Goal: Task Accomplishment & Management: Use online tool/utility

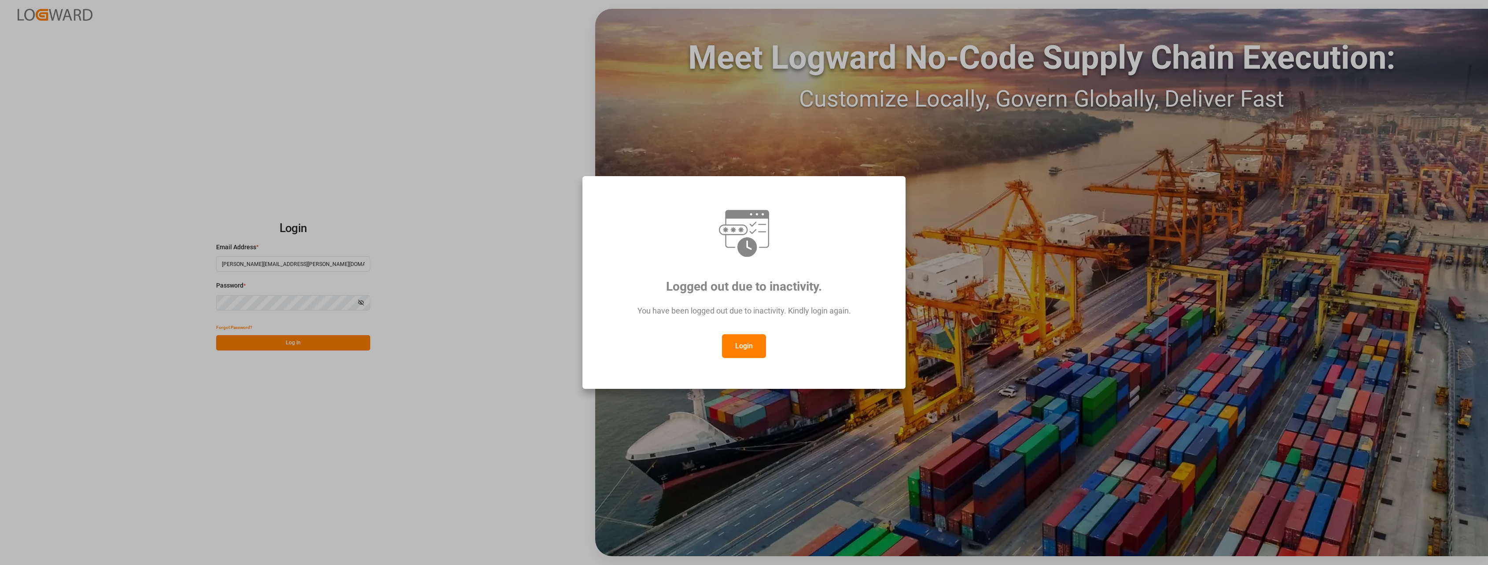
click at [744, 332] on div "You have been logged out due to inactivity. Kindly login again." at bounding box center [744, 315] width 290 height 38
click at [744, 345] on button "Login" at bounding box center [744, 346] width 44 height 24
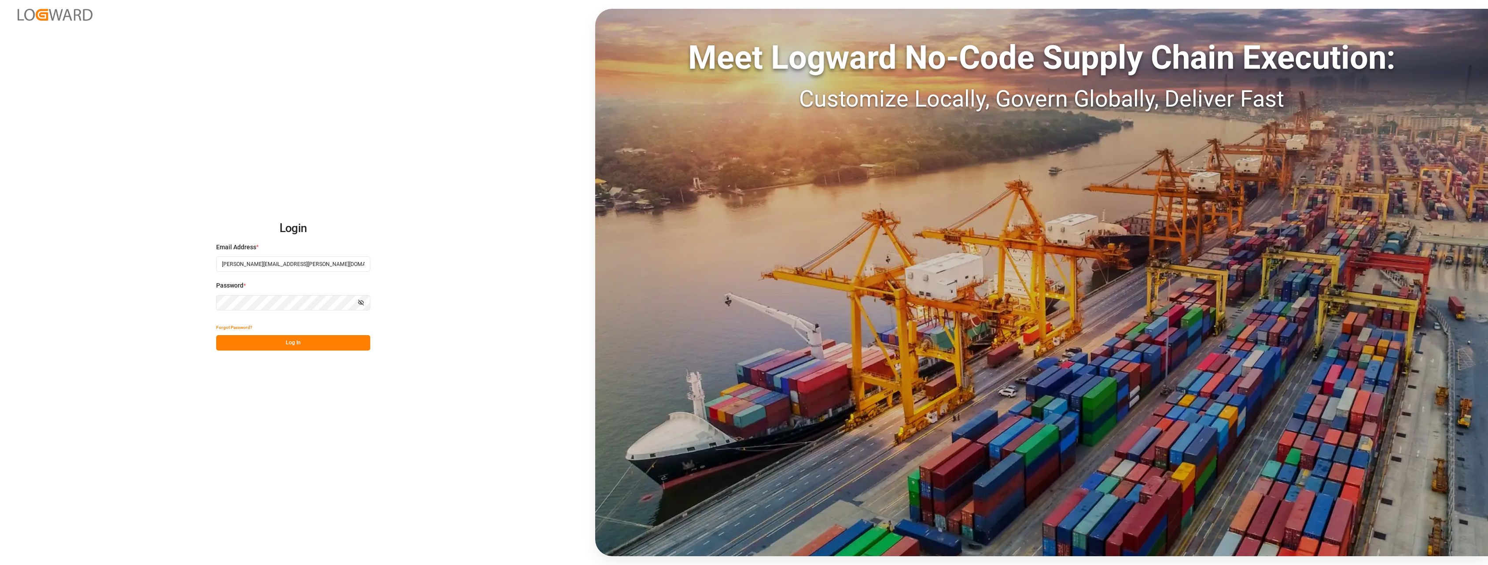
click at [300, 354] on div "Login Email Address * [PERSON_NAME][EMAIL_ADDRESS][PERSON_NAME][DOMAIN_NAME] Pa…" at bounding box center [744, 282] width 1488 height 565
click at [303, 347] on button "Log In" at bounding box center [293, 342] width 154 height 15
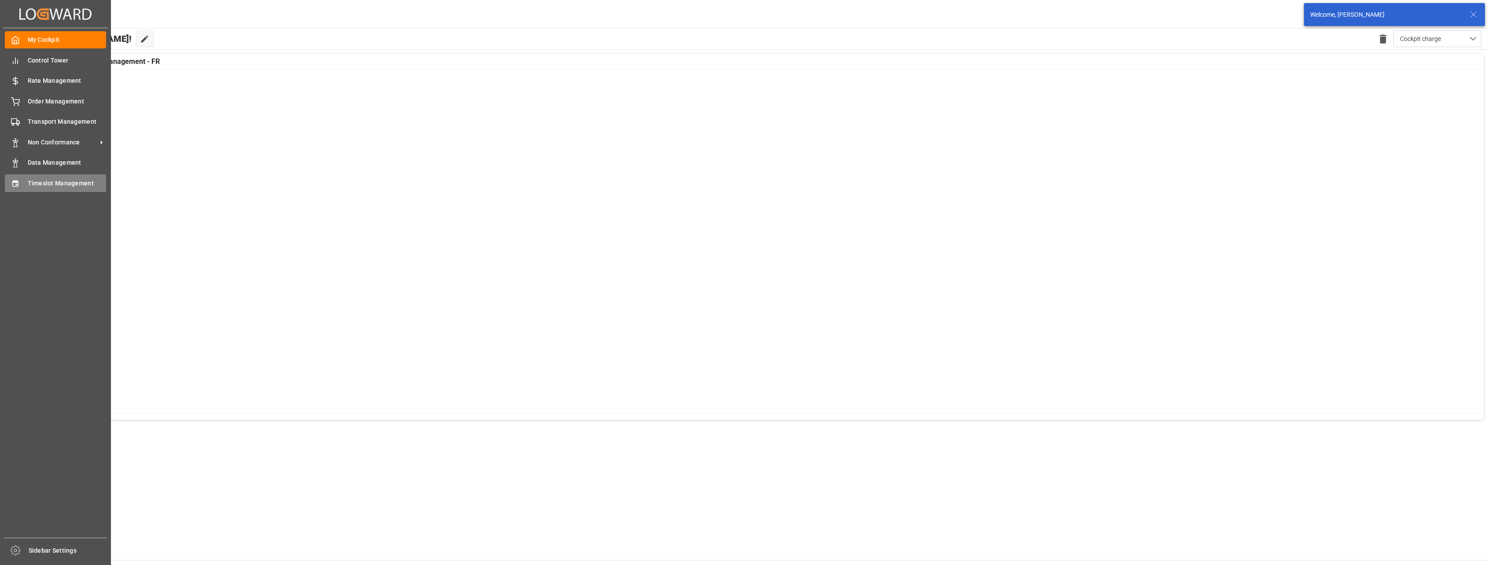
click at [22, 185] on div "Timeslot Management Timeslot Management" at bounding box center [55, 182] width 101 height 17
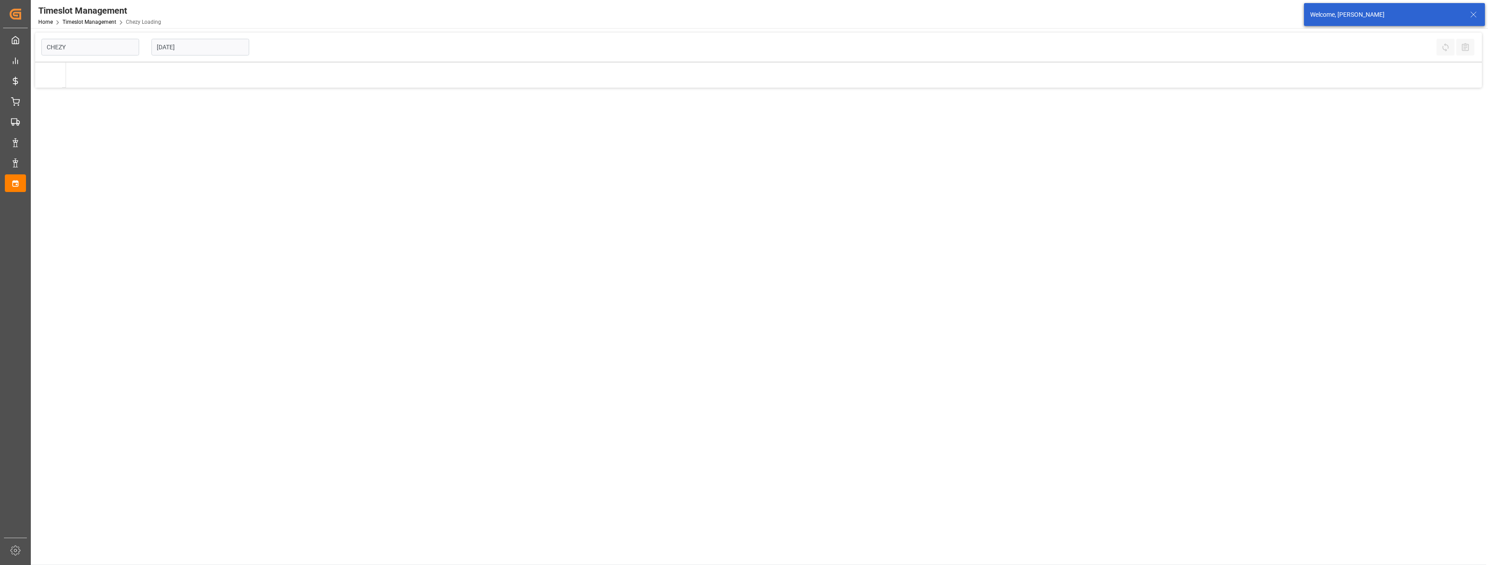
type input "Chezy Loading"
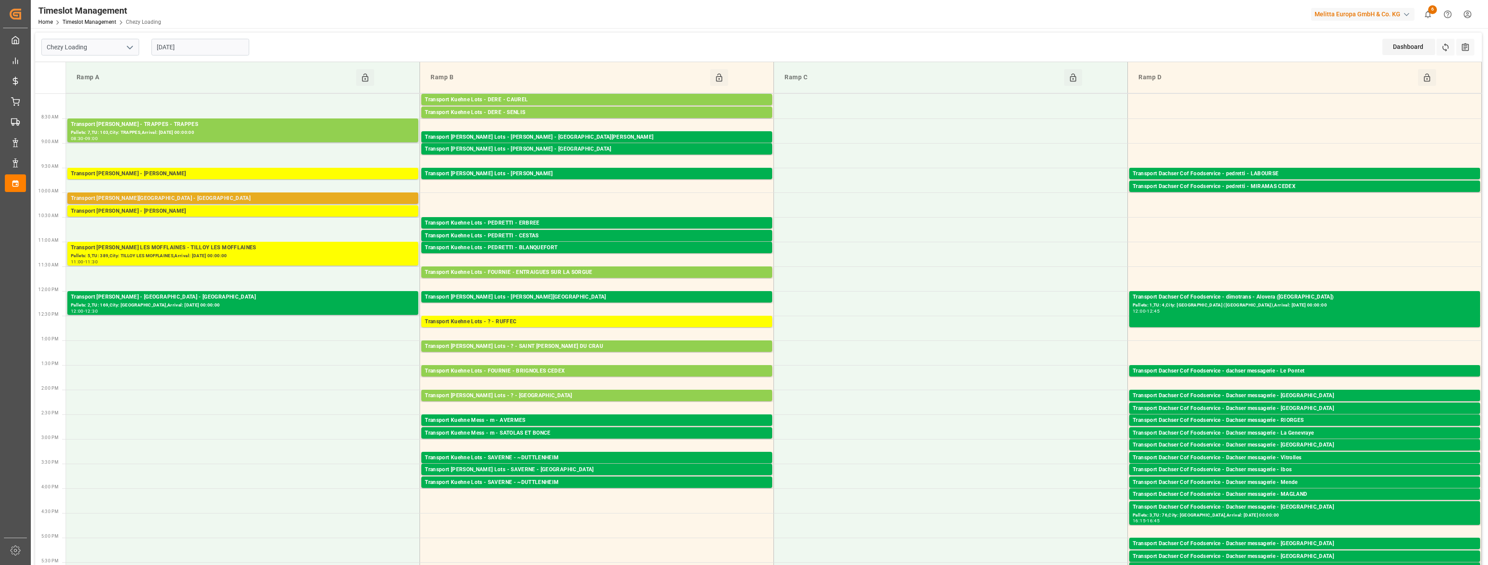
click at [219, 200] on div "Transport [PERSON_NAME][GEOGRAPHIC_DATA] - [GEOGRAPHIC_DATA]" at bounding box center [243, 198] width 344 height 9
click at [217, 196] on div "Transport [PERSON_NAME][GEOGRAPHIC_DATA] - [GEOGRAPHIC_DATA]" at bounding box center [243, 198] width 344 height 9
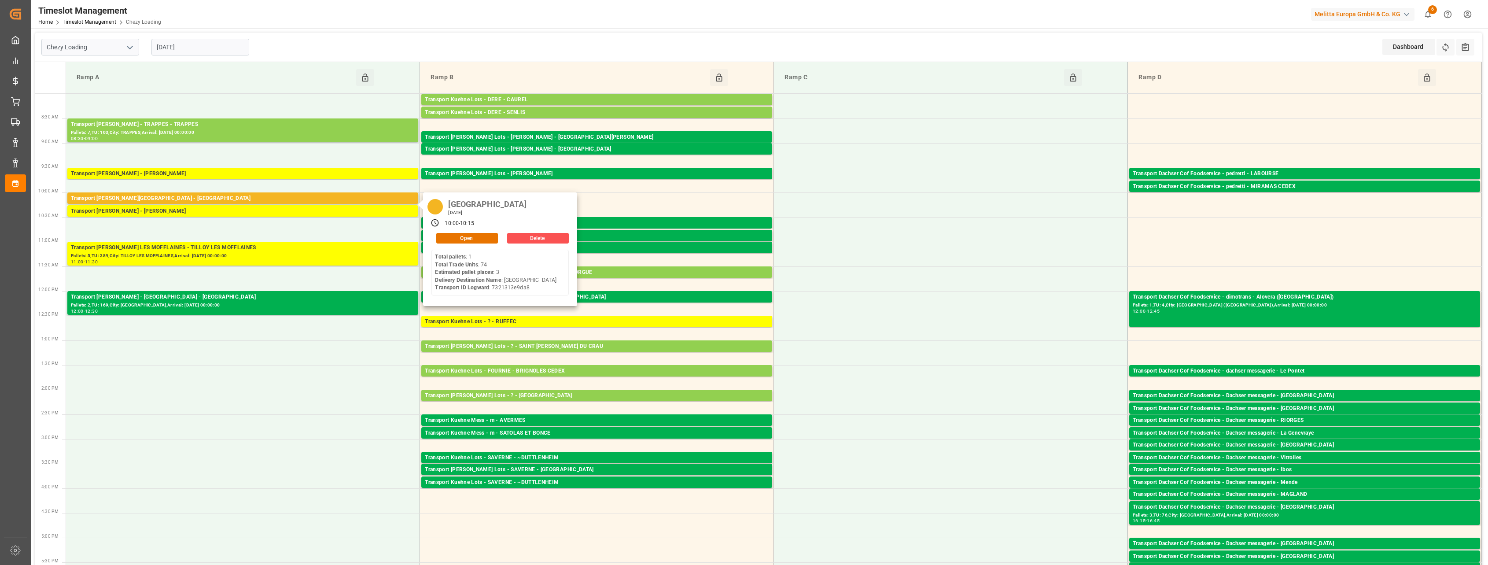
click at [199, 43] on input "[DATE]" at bounding box center [200, 47] width 98 height 17
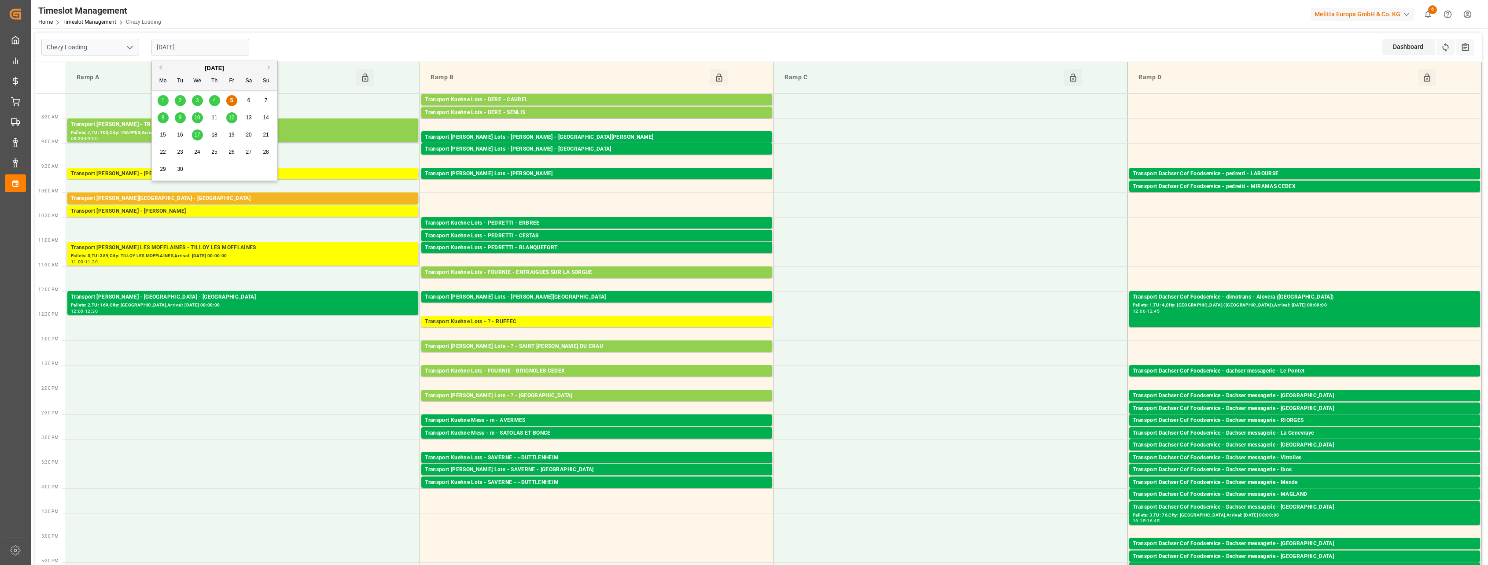
click at [162, 116] on span "8" at bounding box center [163, 117] width 3 height 6
type input "[DATE]"
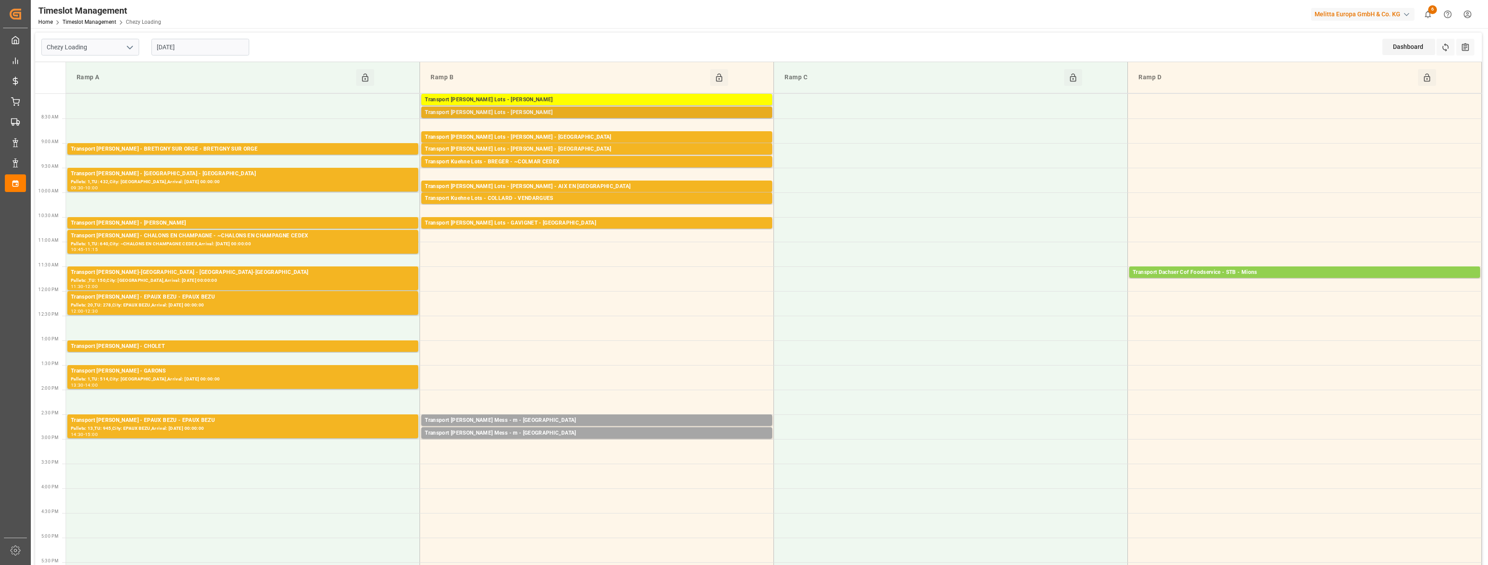
click at [583, 111] on div "Transport [PERSON_NAME] Lots - [PERSON_NAME]" at bounding box center [597, 112] width 344 height 9
click at [579, 136] on div "Transport [PERSON_NAME] Lots - [PERSON_NAME] - [GEOGRAPHIC_DATA]" at bounding box center [597, 137] width 344 height 9
click at [572, 147] on div "Transport [PERSON_NAME] Lots - [PERSON_NAME] - [GEOGRAPHIC_DATA]" at bounding box center [597, 149] width 344 height 9
click at [568, 158] on div "Transport Kuehne Lots - BREGER - ~COLMAR CEDEX" at bounding box center [597, 162] width 344 height 9
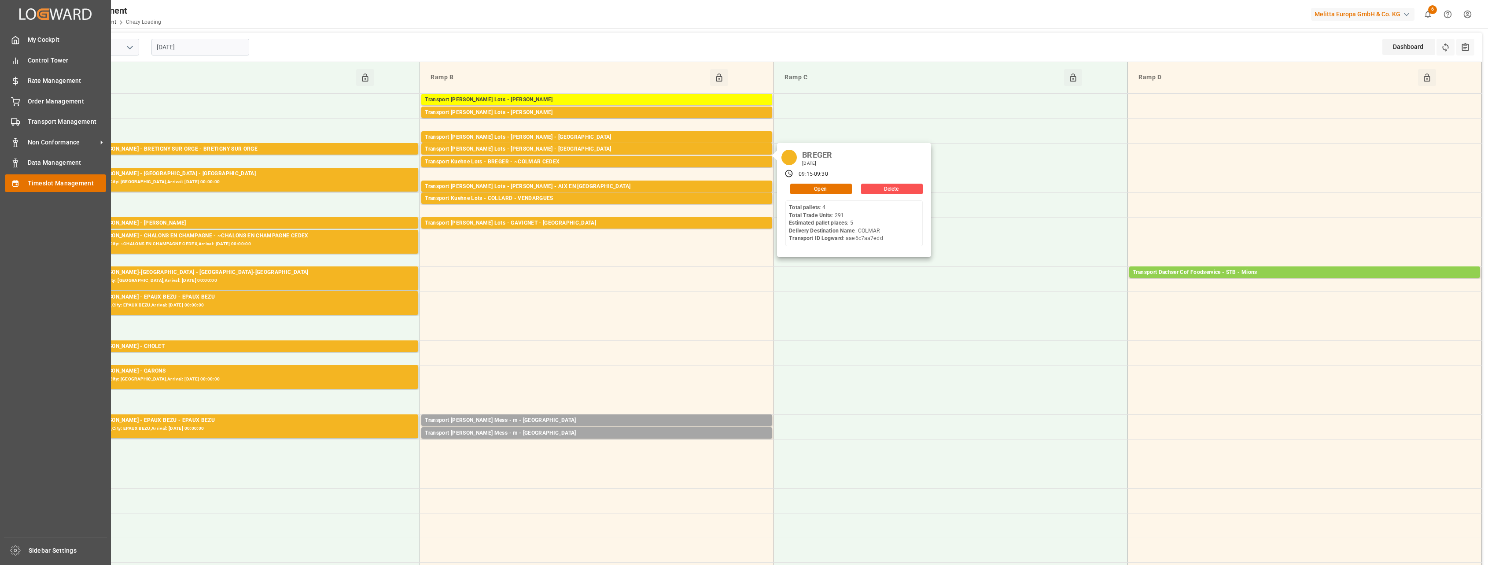
click at [51, 184] on span "Timeslot Management" at bounding box center [67, 183] width 79 height 9
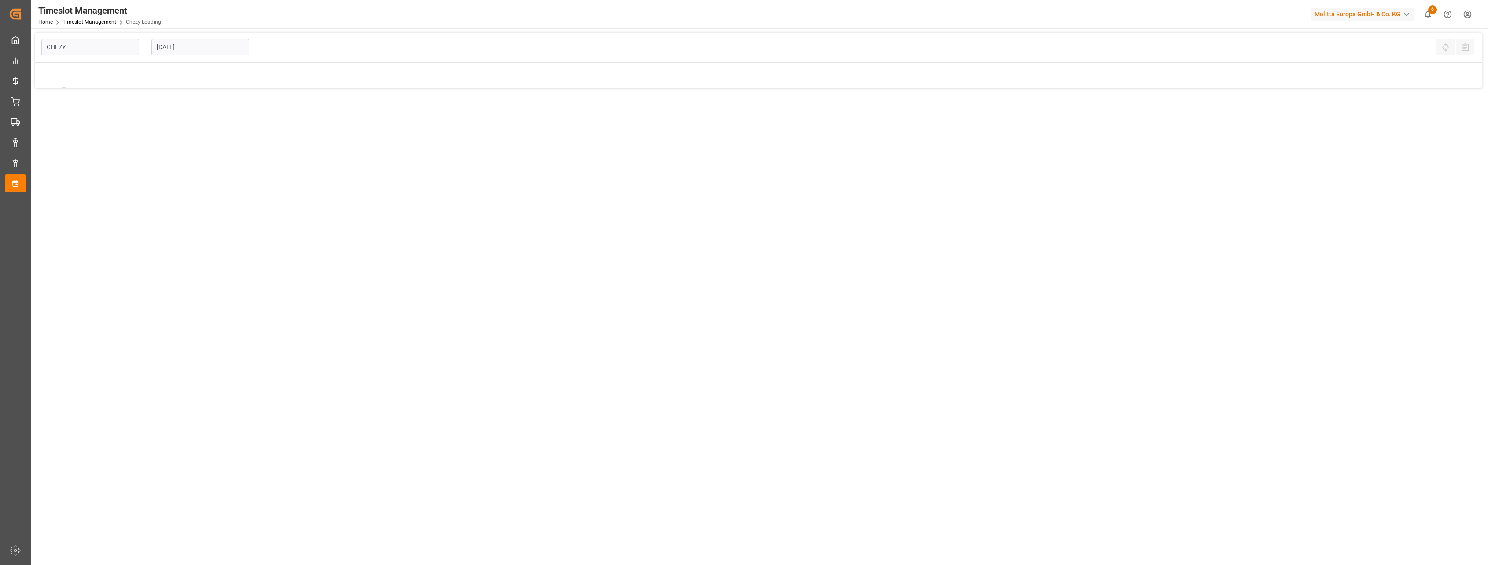
type input "Chezy Loading"
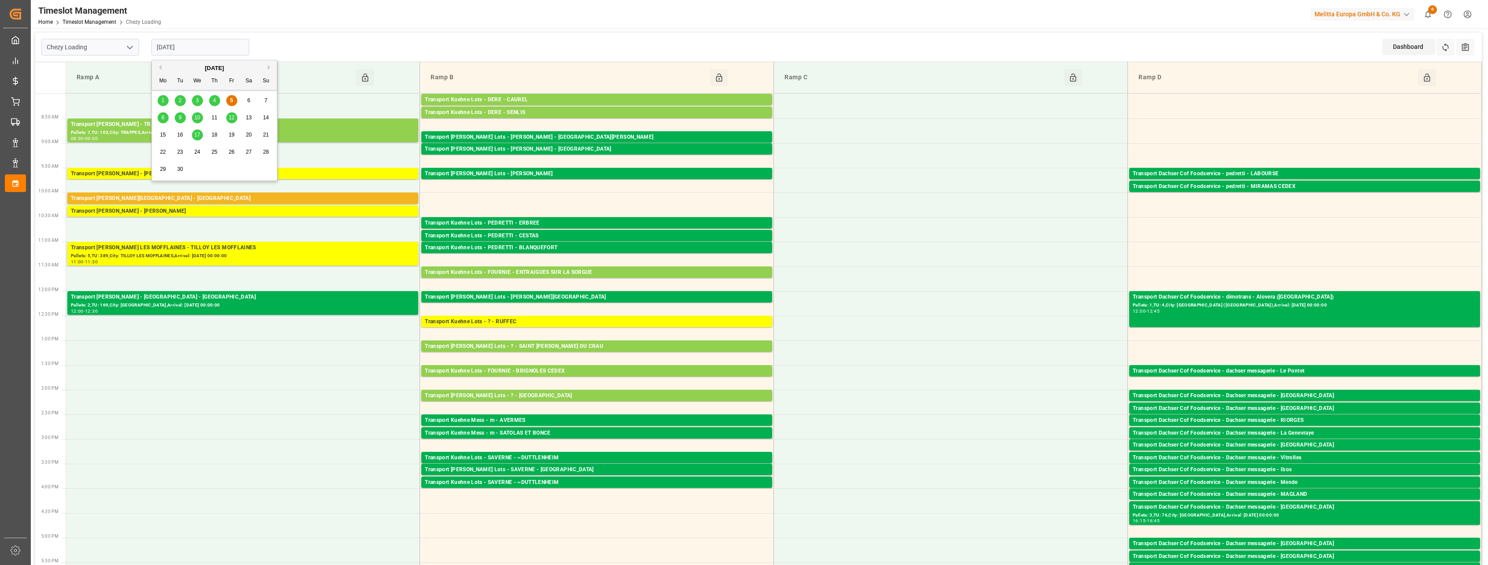
click at [204, 47] on input "[DATE]" at bounding box center [200, 47] width 98 height 17
click at [167, 47] on input "[DATE]" at bounding box center [200, 47] width 98 height 17
click at [222, 47] on input "[DATE]" at bounding box center [200, 47] width 98 height 17
click at [162, 119] on span "8" at bounding box center [163, 117] width 3 height 6
type input "[DATE]"
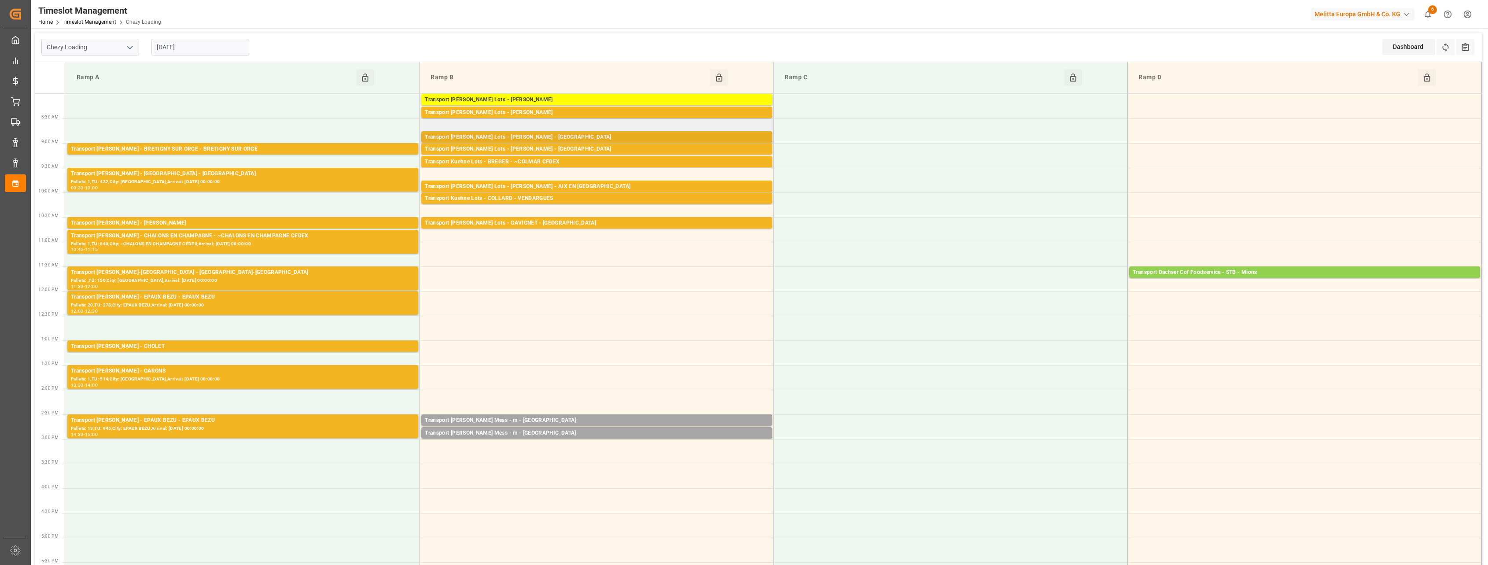
click at [628, 135] on div "Transport [PERSON_NAME] Lots - [PERSON_NAME] - [GEOGRAPHIC_DATA]" at bounding box center [597, 137] width 344 height 9
click at [632, 146] on div "Transport [PERSON_NAME] Lots - [PERSON_NAME] - [GEOGRAPHIC_DATA]" at bounding box center [597, 149] width 344 height 9
click at [626, 158] on div "Transport Kuehne Lots - BREGER - ~COLMAR CEDEX" at bounding box center [597, 162] width 344 height 9
click at [612, 187] on div "Transport [PERSON_NAME] Lots - [PERSON_NAME] - AIX EN [GEOGRAPHIC_DATA]" at bounding box center [597, 186] width 344 height 9
click at [603, 196] on div "Transport Kuehne Lots - COLLARD - VENDARGUES" at bounding box center [597, 198] width 344 height 9
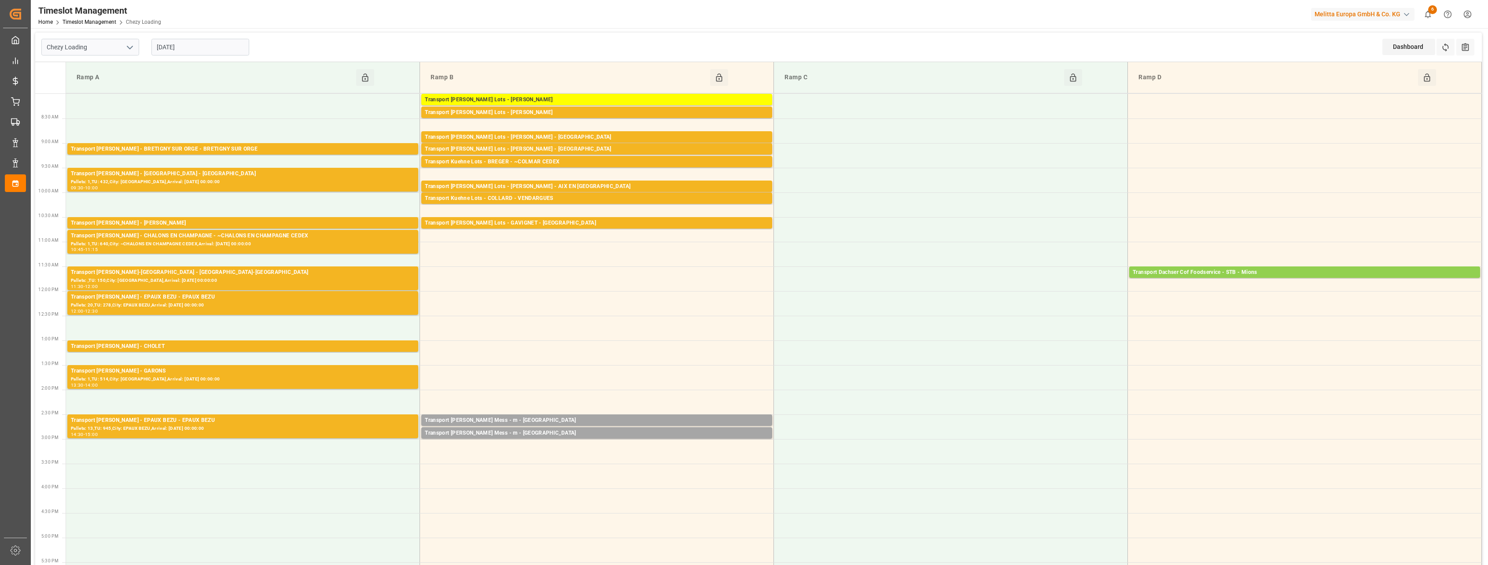
click at [599, 226] on div "Transport [PERSON_NAME] Lots - GAVIGNET - [GEOGRAPHIC_DATA]" at bounding box center [597, 223] width 344 height 9
click at [620, 115] on div "Transport [PERSON_NAME] Lots - [PERSON_NAME]" at bounding box center [597, 112] width 344 height 9
click at [304, 149] on div "Transport [PERSON_NAME] - BRETIGNY SUR ORGE - BRETIGNY SUR ORGE" at bounding box center [243, 149] width 344 height 9
click at [304, 178] on div "Pallets: 1,TU: 432,City: [GEOGRAPHIC_DATA],Arrival: [DATE] 00:00:00" at bounding box center [243, 181] width 344 height 7
click at [298, 226] on div "Transport [PERSON_NAME] - [PERSON_NAME]" at bounding box center [243, 223] width 344 height 9
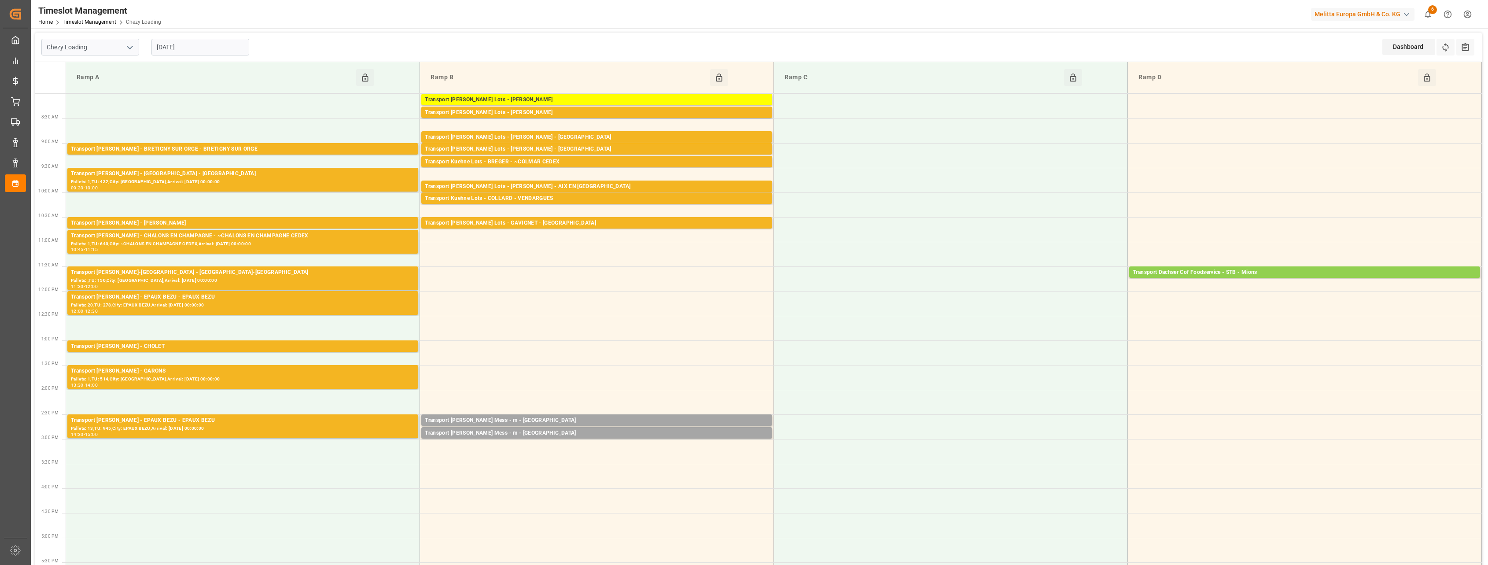
click at [295, 245] on div "Pallets: 1,TU: 640,City: ~CHALONS EN CHAMPAGNE CEDEX,Arrival: [DATE] 00:00:00" at bounding box center [243, 243] width 344 height 7
click at [292, 276] on div "Transport [PERSON_NAME]-[GEOGRAPHIC_DATA] - [GEOGRAPHIC_DATA]-[GEOGRAPHIC_DATA]" at bounding box center [243, 272] width 344 height 9
click at [288, 297] on div "Transport [PERSON_NAME] - EPAUX BEZU - EPAUX BEZU" at bounding box center [243, 297] width 344 height 9
